Goal: Obtain resource: Download file/media

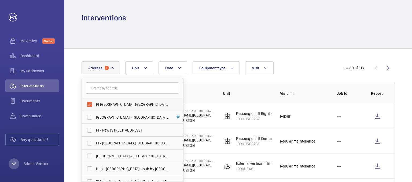
click at [91, 107] on label "PI [GEOGRAPHIC_DATA], [GEOGRAPHIC_DATA] - [PERSON_NAME][GEOGRAPHIC_DATA], [STRE…" at bounding box center [128, 104] width 93 height 13
click at [91, 107] on input "PI [GEOGRAPHIC_DATA], [GEOGRAPHIC_DATA] - [PERSON_NAME][GEOGRAPHIC_DATA], [STRE…" at bounding box center [89, 104] width 11 height 11
checkbox input "false"
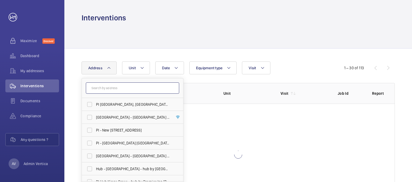
click at [109, 90] on input "text" at bounding box center [132, 87] width 93 height 11
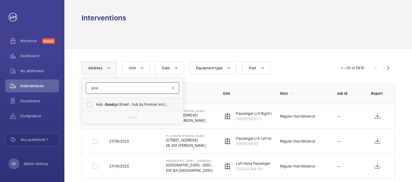
type input "good"
click at [108, 105] on span "Good" at bounding box center [109, 104] width 9 height 4
click at [95, 105] on input "Hub - [GEOGRAPHIC_DATA] - hub by [GEOGRAPHIC_DATA] [GEOGRAPHIC_DATA]" at bounding box center [89, 104] width 11 height 11
checkbox input "true"
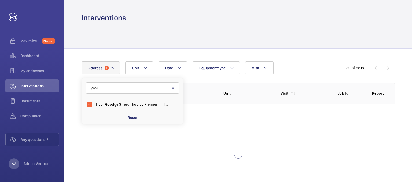
click at [309, 43] on div at bounding box center [237, 35] width 313 height 25
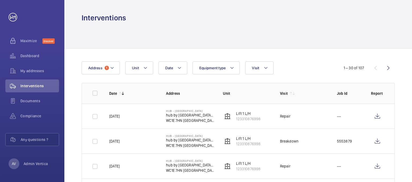
drag, startPoint x: 353, startPoint y: 142, endPoint x: 337, endPoint y: 143, distance: 15.8
click at [337, 143] on td "5553879" at bounding box center [345, 140] width 34 height 25
copy p "5553879"
click at [378, 141] on wm-front-icon-button at bounding box center [377, 141] width 13 height 13
click at [378, 116] on wm-front-icon-button at bounding box center [377, 116] width 13 height 13
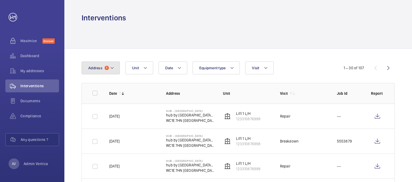
click at [110, 67] on mat-icon at bounding box center [112, 68] width 4 height 6
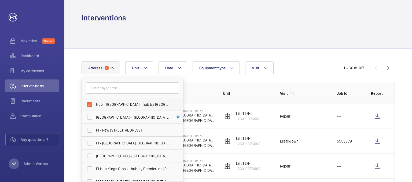
click at [90, 105] on label "Hub - [GEOGRAPHIC_DATA] - hub by [GEOGRAPHIC_DATA] [GEOGRAPHIC_DATA]" at bounding box center [128, 104] width 93 height 13
click at [90, 105] on input "Hub - [GEOGRAPHIC_DATA] - hub by [GEOGRAPHIC_DATA] [GEOGRAPHIC_DATA]" at bounding box center [89, 104] width 11 height 11
checkbox input "false"
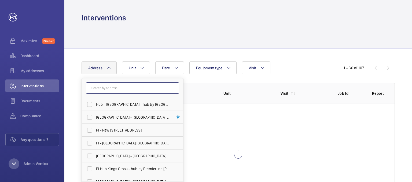
click at [109, 88] on input "text" at bounding box center [132, 87] width 93 height 11
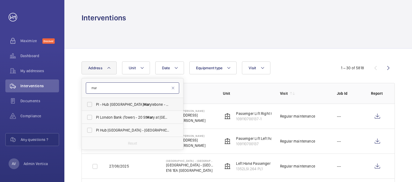
type input "mar"
click at [114, 103] on span "PI - Hub London Mar ylebone - Proximity [GEOGRAPHIC_DATA], [GEOGRAPHIC_DATA]" at bounding box center [133, 104] width 74 height 5
click at [95, 103] on input "PI - Hub London Mar ylebone - Proximity [GEOGRAPHIC_DATA], [GEOGRAPHIC_DATA]" at bounding box center [89, 104] width 11 height 11
checkbox input "true"
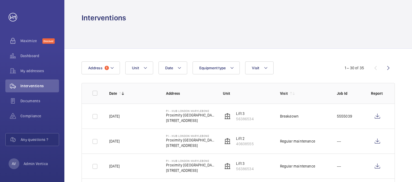
drag, startPoint x: 352, startPoint y: 116, endPoint x: 337, endPoint y: 116, distance: 15.3
click at [337, 116] on td "5555039" at bounding box center [345, 115] width 34 height 25
copy p "5555039"
click at [376, 115] on wm-front-icon-button at bounding box center [377, 116] width 13 height 13
